Goal: Navigation & Orientation: Find specific page/section

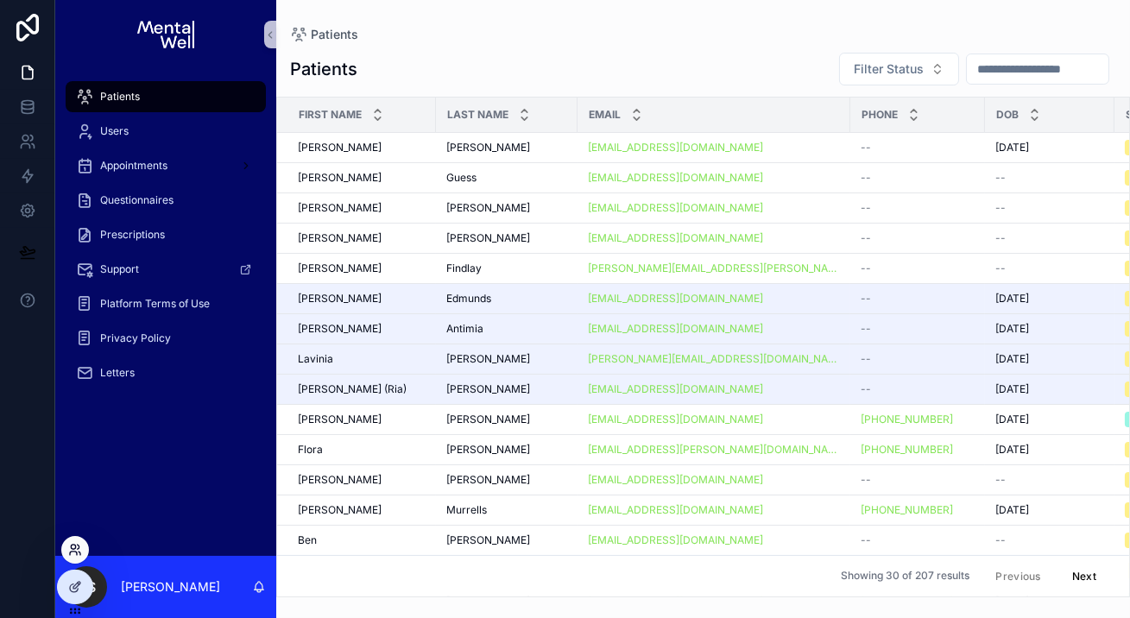
click at [73, 552] on icon at bounding box center [73, 553] width 7 height 3
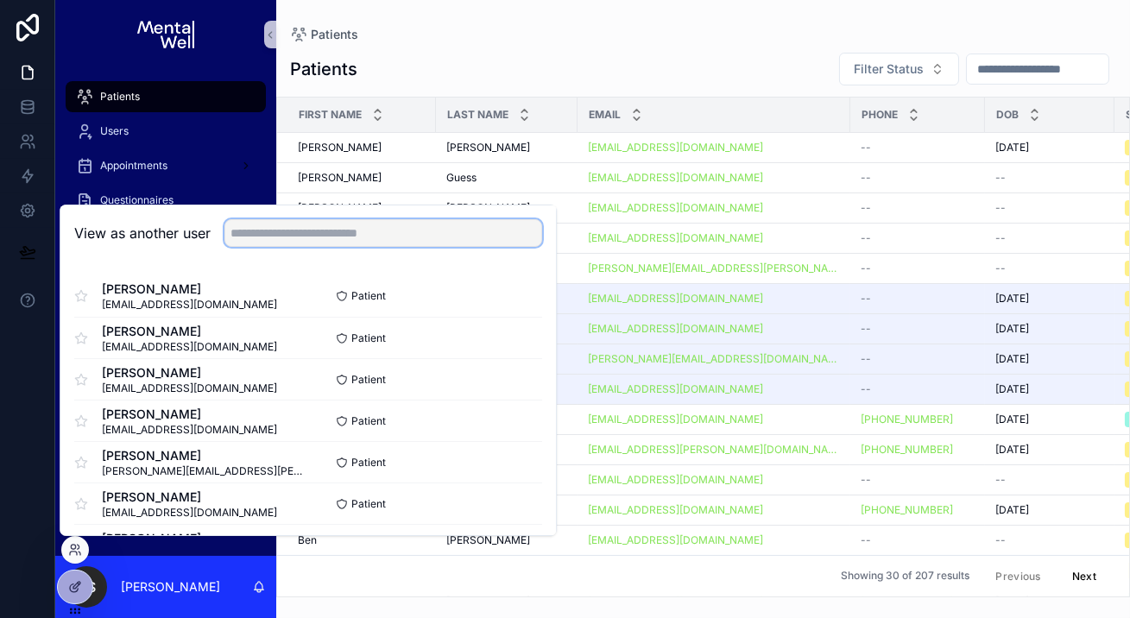
click at [311, 228] on input "text" at bounding box center [383, 233] width 318 height 28
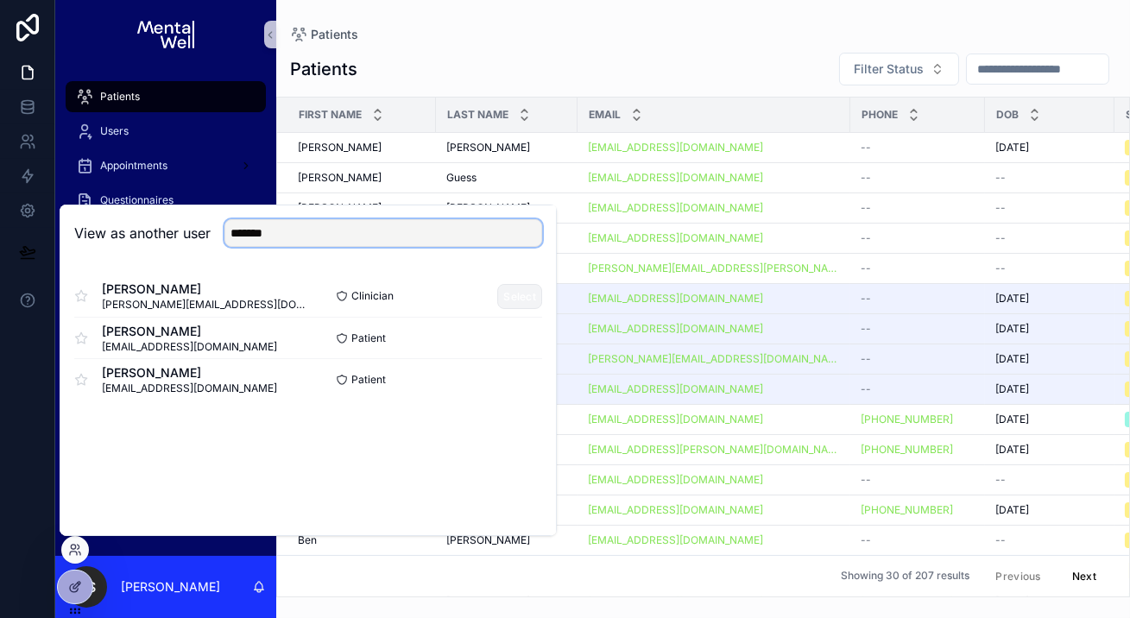
type input "*******"
click at [508, 290] on button "Select" at bounding box center [519, 296] width 45 height 25
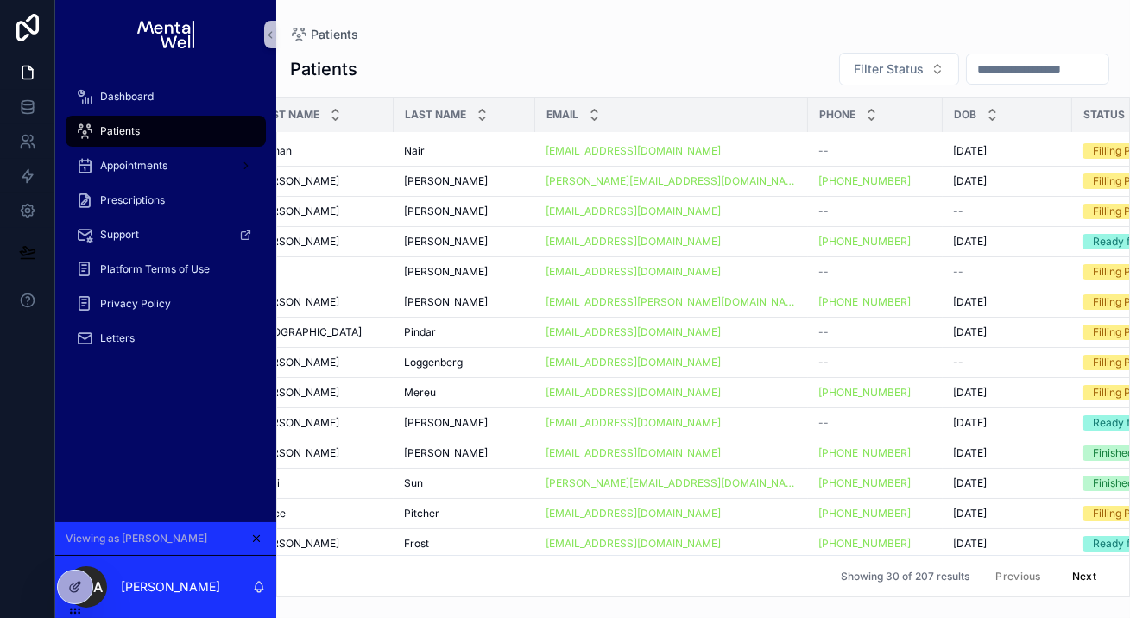
scroll to position [480, 43]
click at [162, 131] on div "Patients" at bounding box center [166, 131] width 180 height 28
click at [164, 87] on div "Dashboard" at bounding box center [166, 97] width 180 height 28
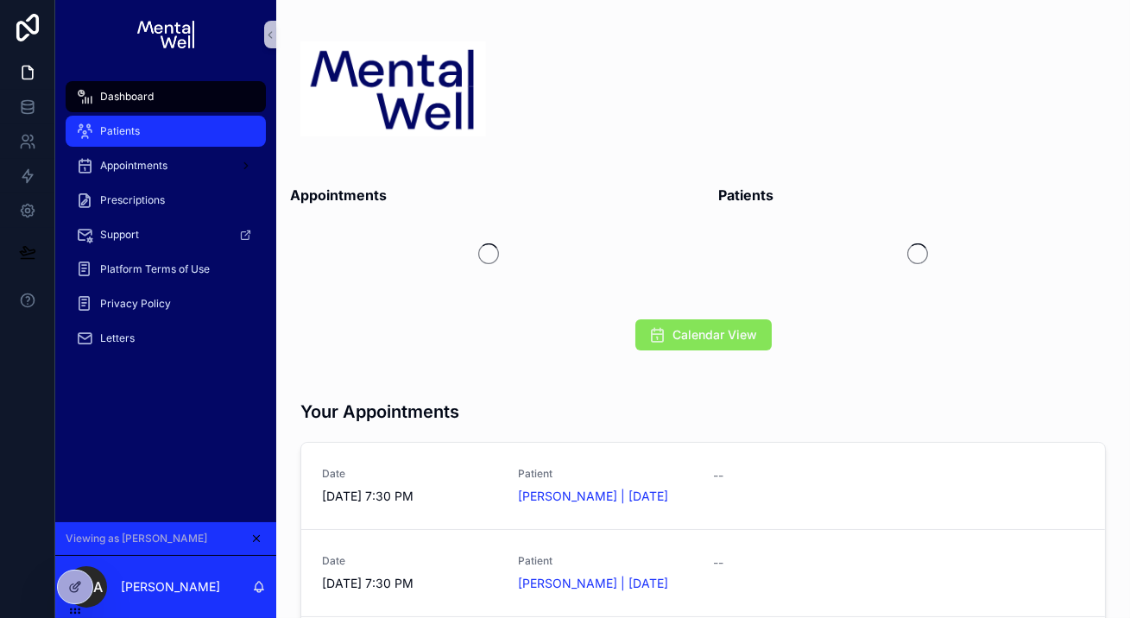
click at [173, 129] on div "Patients" at bounding box center [166, 131] width 180 height 28
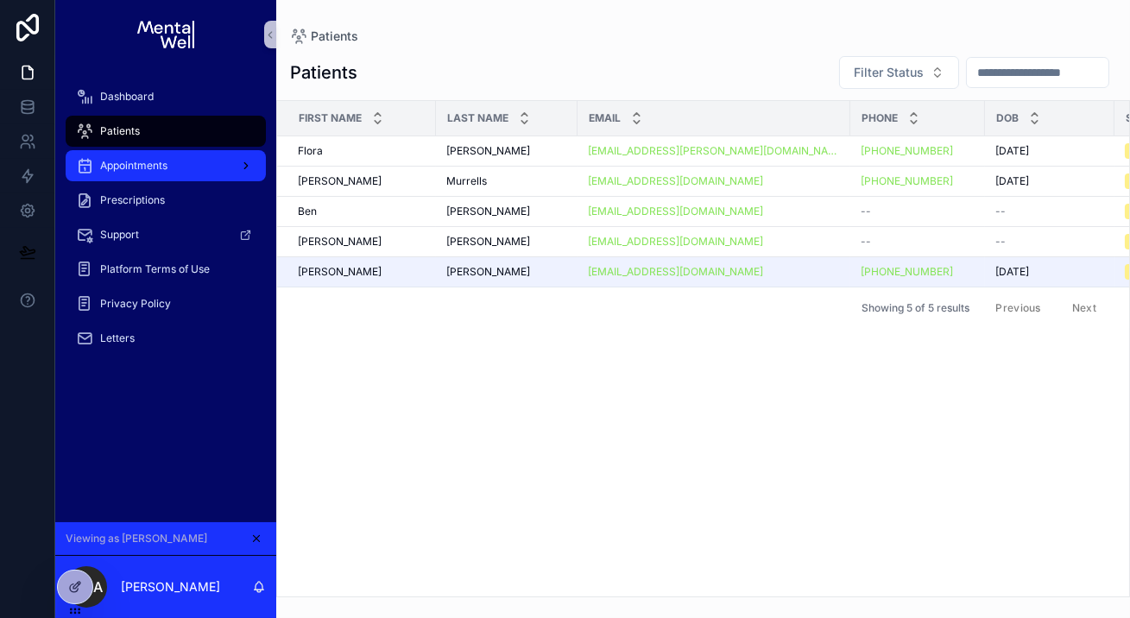
click at [166, 158] on div "Appointments" at bounding box center [166, 166] width 180 height 28
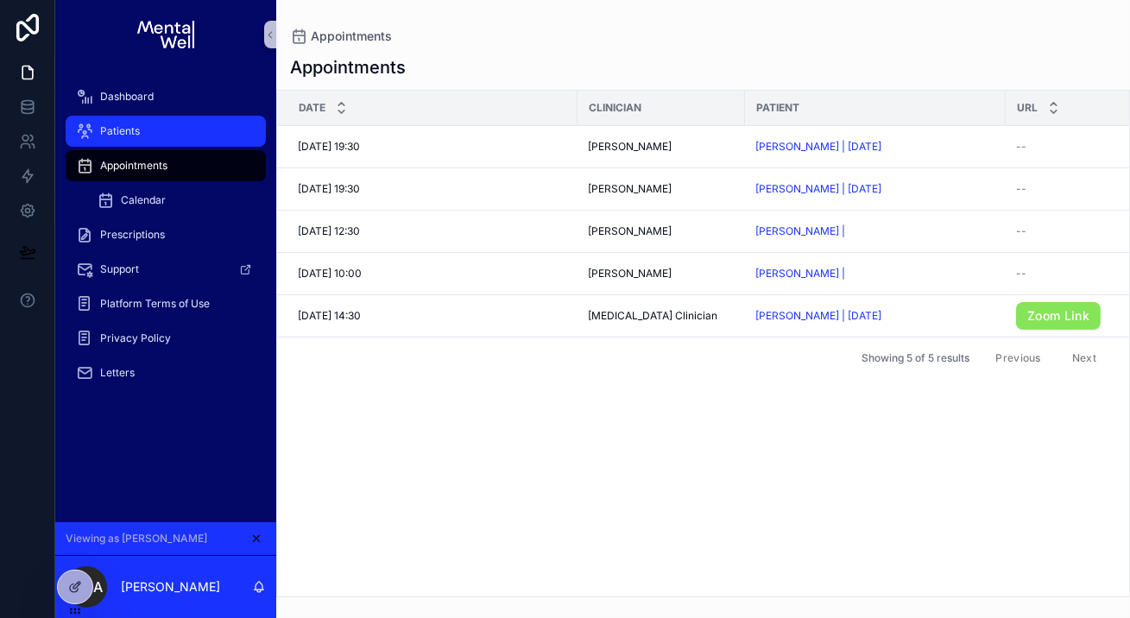
click at [120, 125] on span "Patients" at bounding box center [120, 131] width 40 height 14
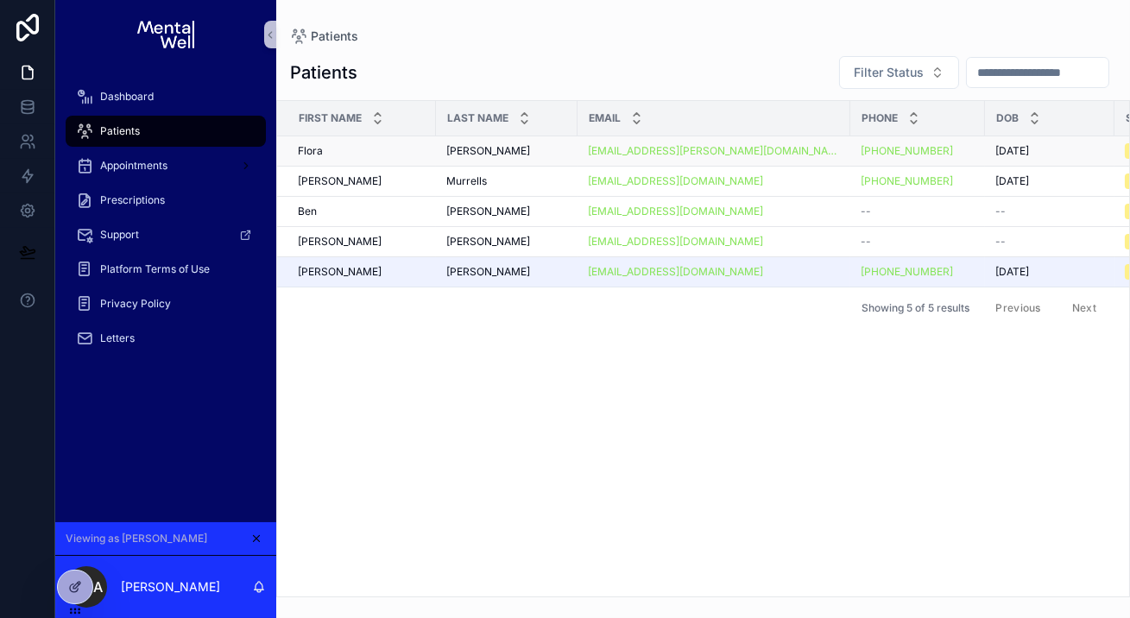
click at [512, 151] on div "[PERSON_NAME]" at bounding box center [506, 151] width 121 height 14
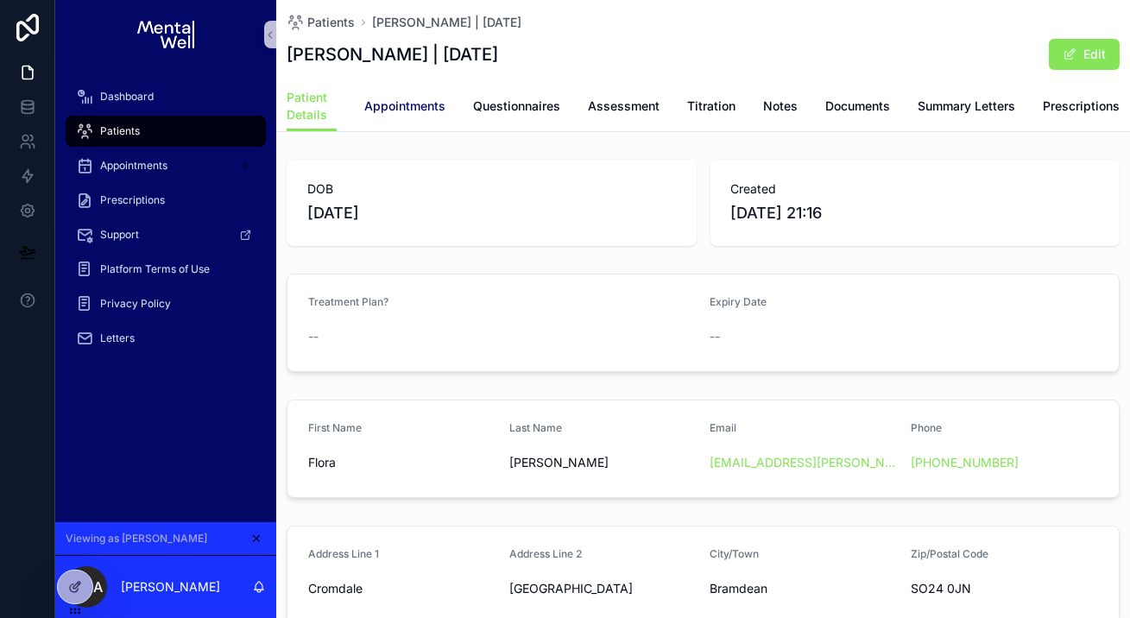
click at [419, 109] on span "Appointments" at bounding box center [404, 106] width 81 height 17
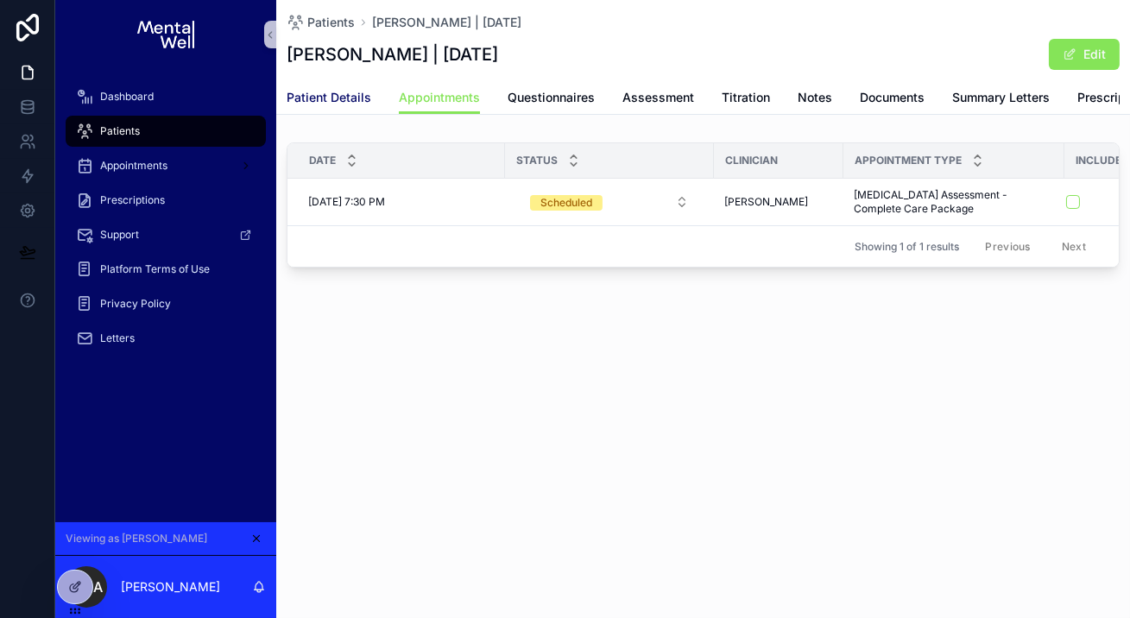
click at [330, 98] on span "Patient Details" at bounding box center [329, 97] width 85 height 17
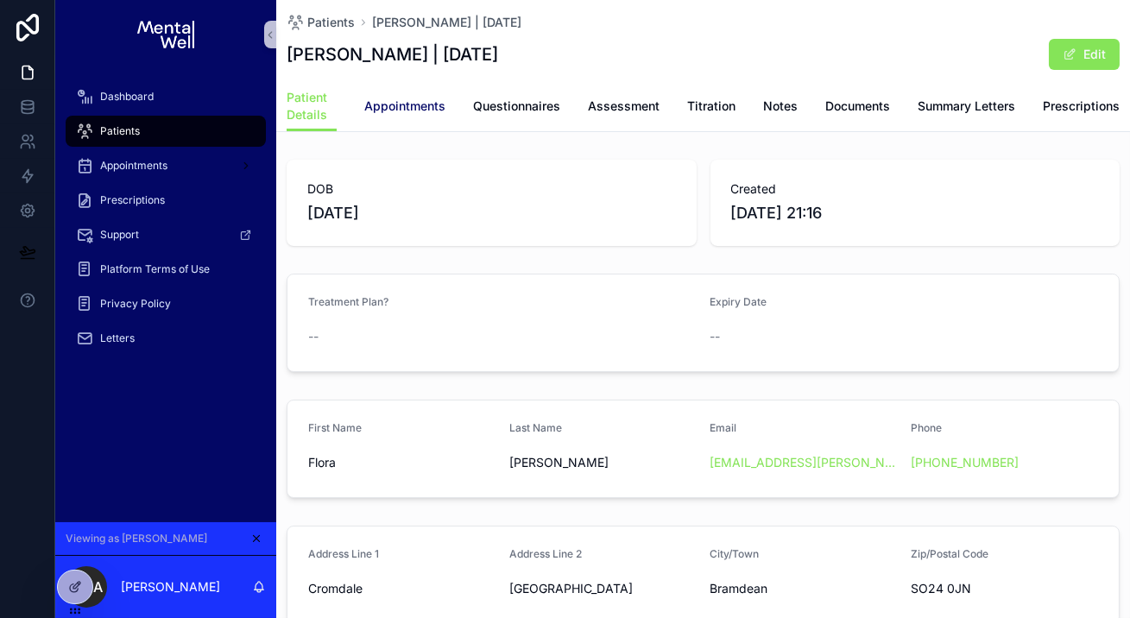
click at [418, 104] on span "Appointments" at bounding box center [404, 106] width 81 height 17
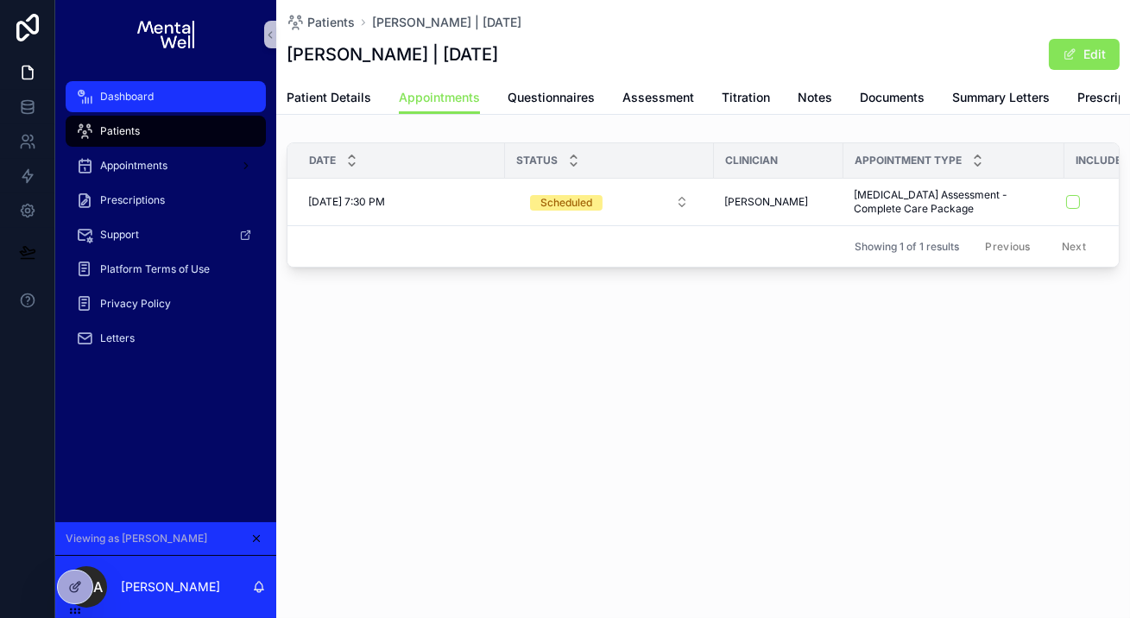
click at [124, 95] on span "Dashboard" at bounding box center [127, 97] width 54 height 14
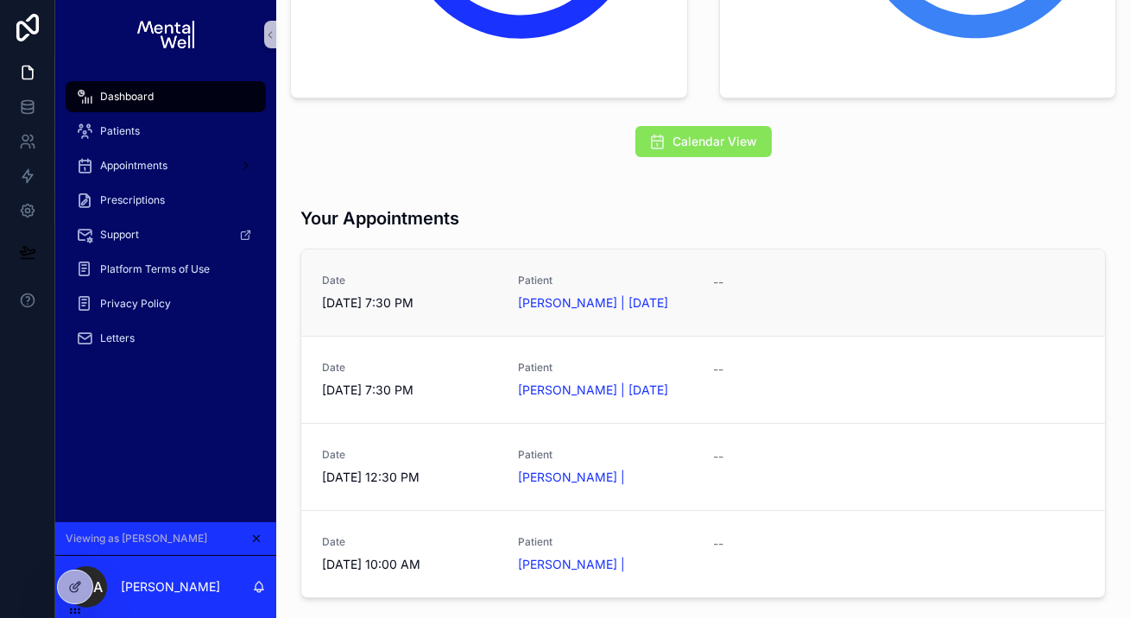
scroll to position [629, 0]
